Goal: Task Accomplishment & Management: Manage account settings

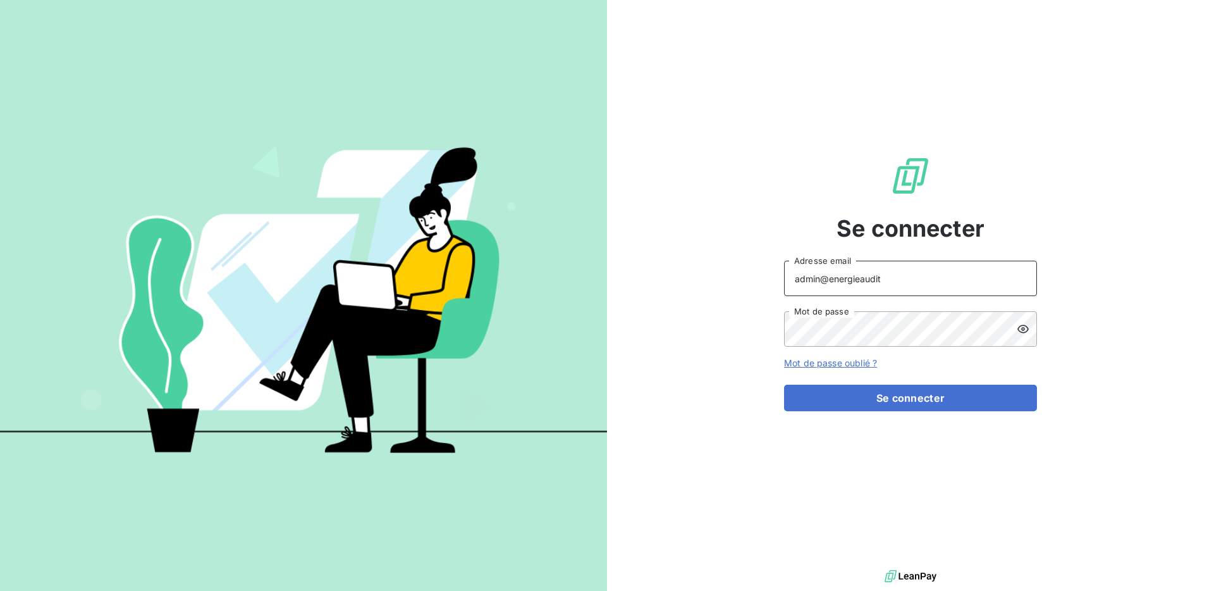
click at [887, 283] on input "admin@energieaudit" at bounding box center [910, 278] width 253 height 35
click at [784, 385] on button "Se connecter" at bounding box center [910, 398] width 253 height 27
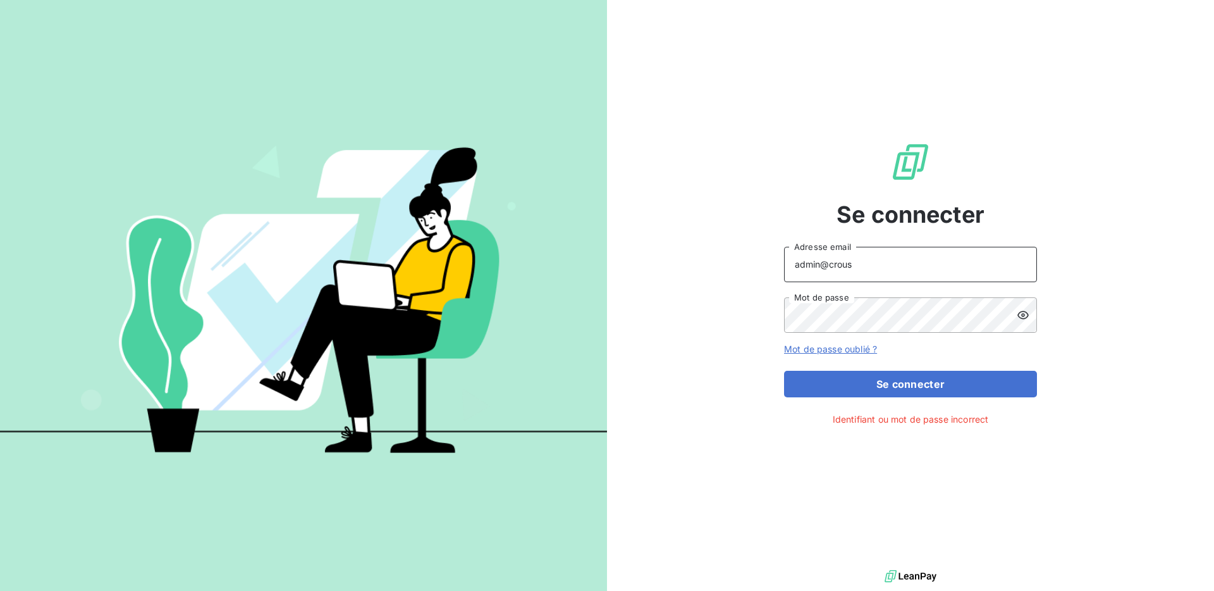
click at [784, 371] on button "Se connecter" at bounding box center [910, 384] width 253 height 27
type input "admin@groupemcc"
click at [784, 371] on button "Se connecter" at bounding box center [910, 384] width 253 height 27
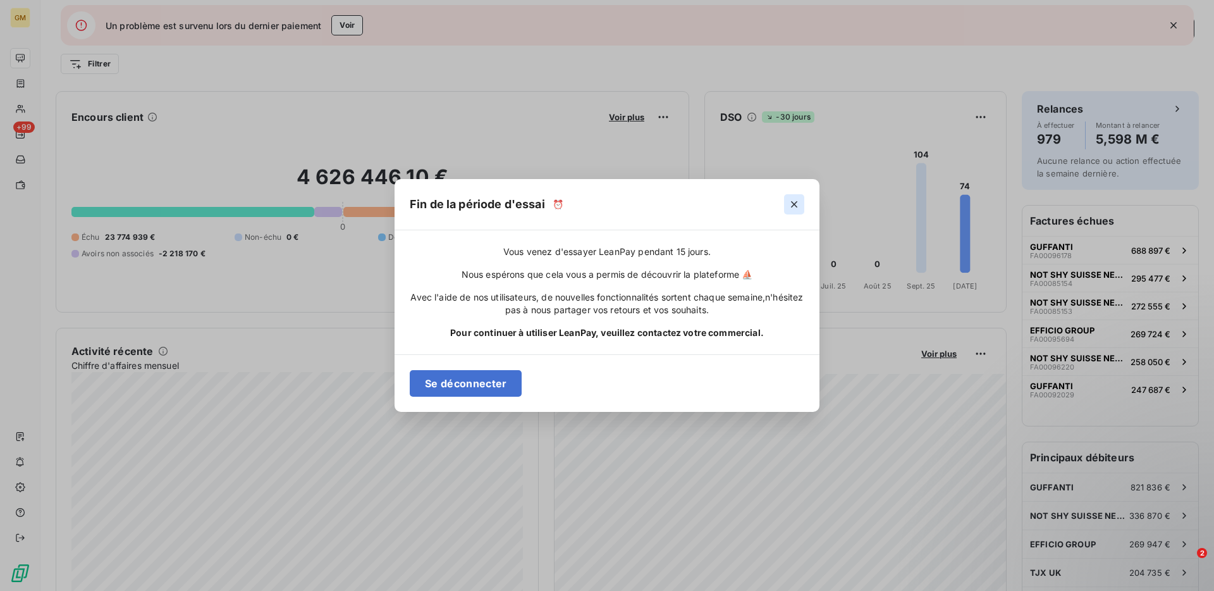
click at [796, 202] on icon "button" at bounding box center [794, 204] width 6 height 6
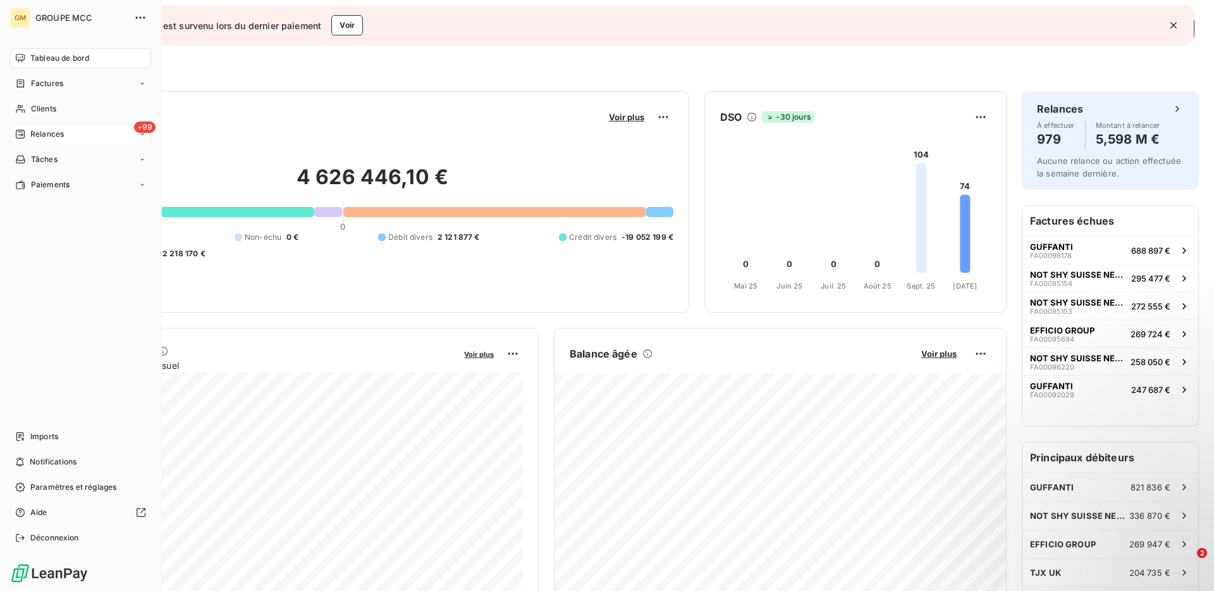
click at [54, 135] on span "Relances" at bounding box center [47, 133] width 34 height 11
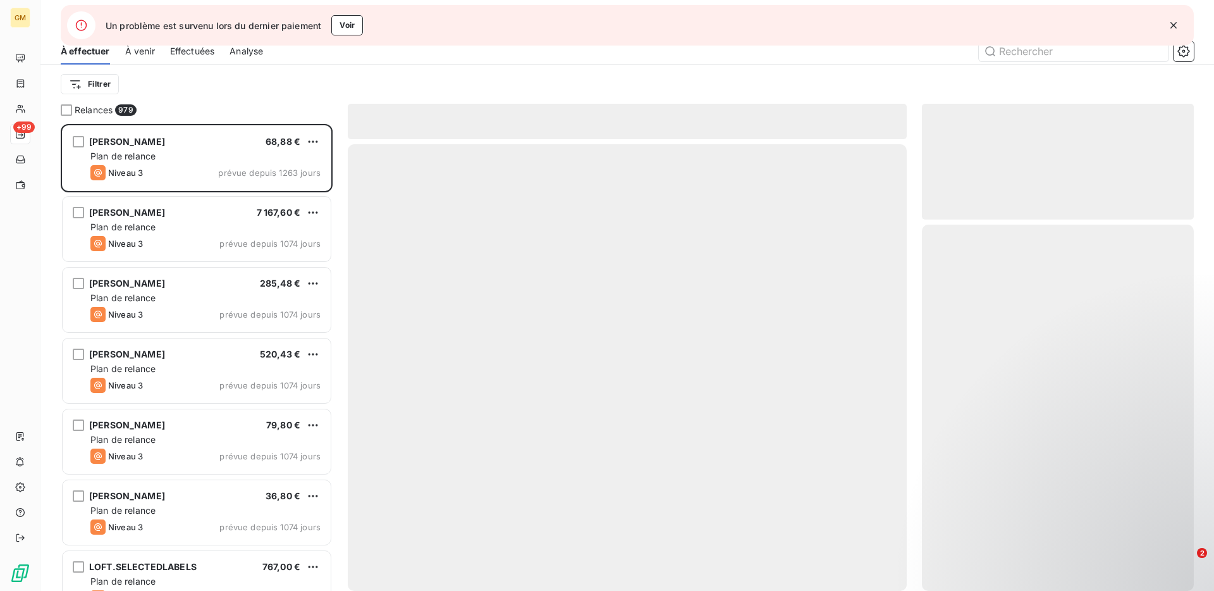
scroll to position [467, 272]
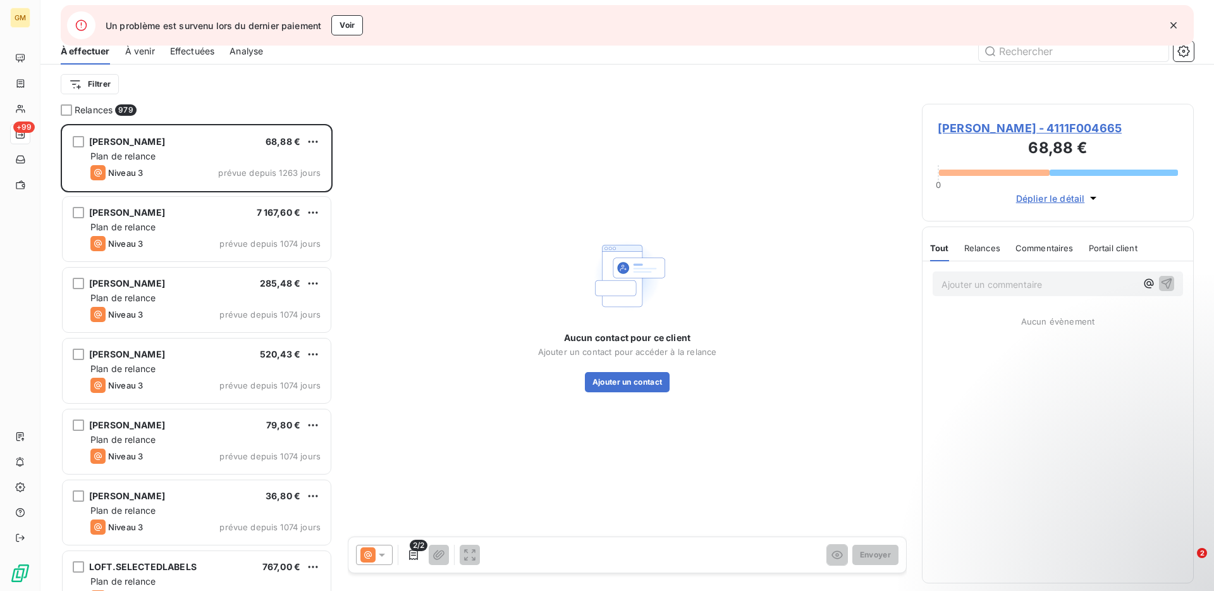
click at [202, 53] on span "Effectuées" at bounding box center [192, 51] width 45 height 13
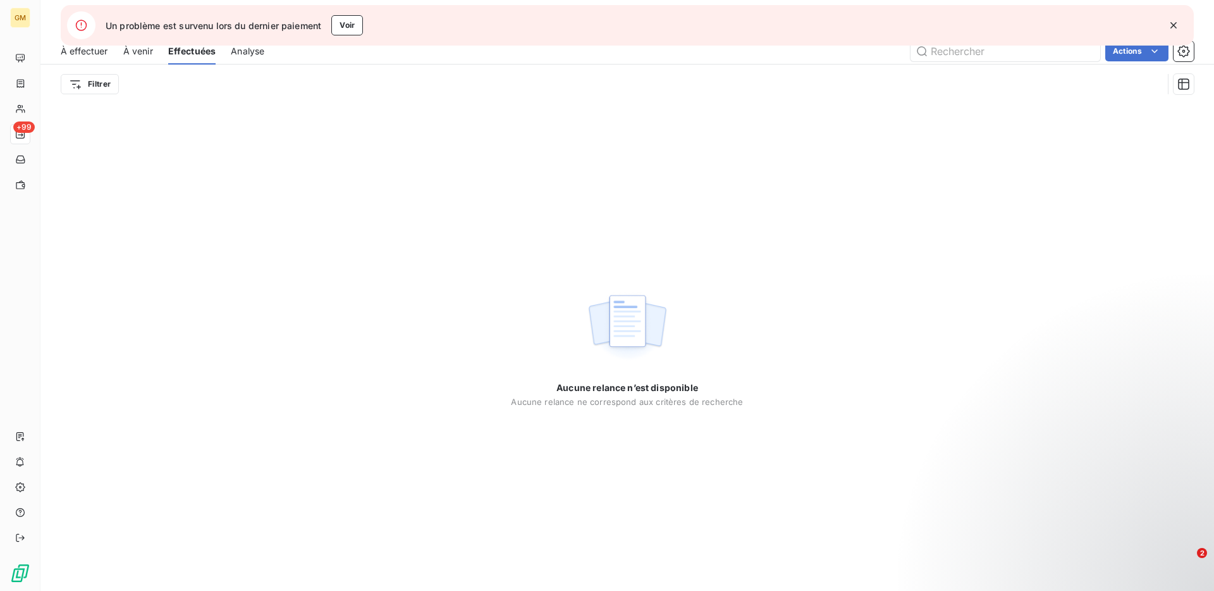
click at [84, 56] on span "À effectuer" at bounding box center [84, 51] width 47 height 13
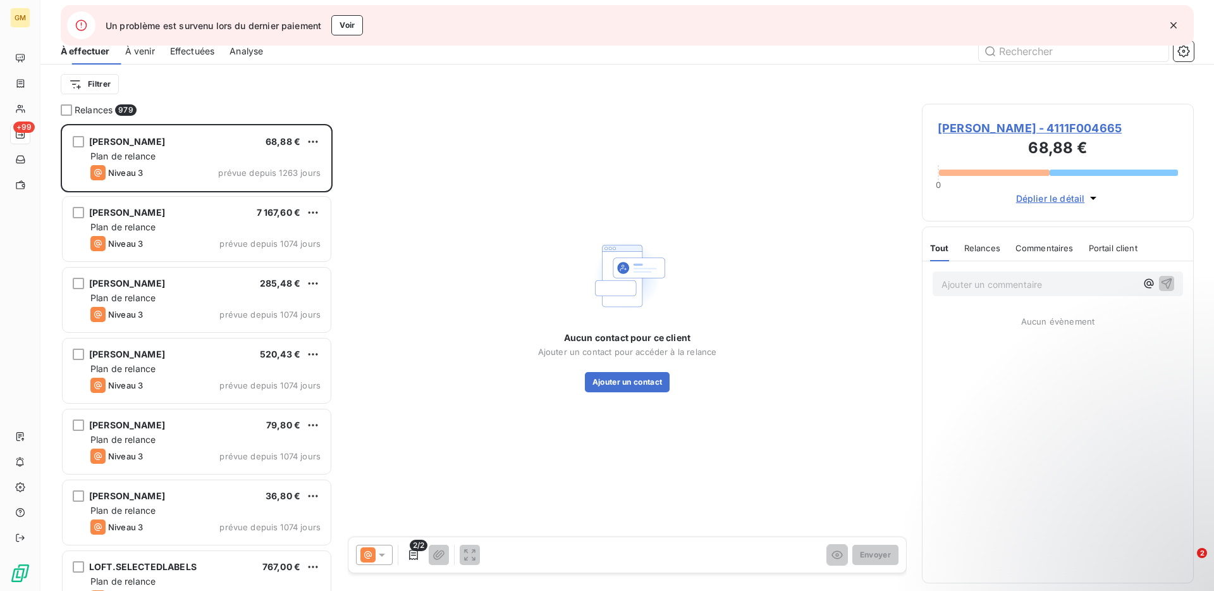
scroll to position [467, 272]
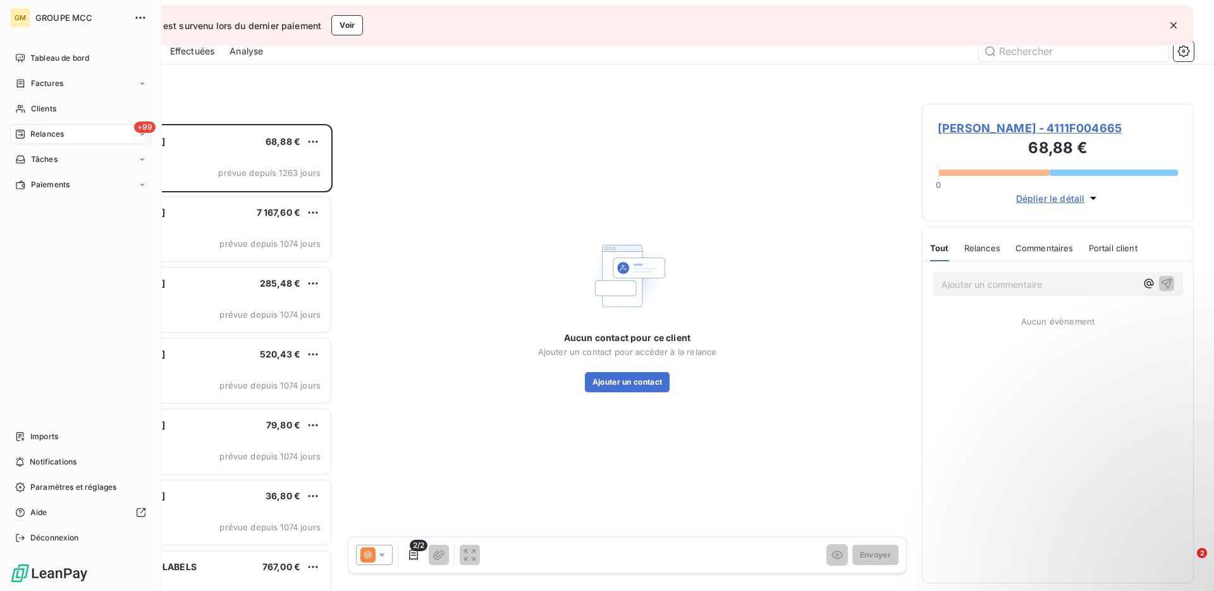
click at [65, 526] on nav "Imports Notifications Paramètres et réglages Aide Déconnexion" at bounding box center [80, 486] width 141 height 121
click at [63, 531] on div "Déconnexion" at bounding box center [80, 537] width 141 height 20
